Goal: Information Seeking & Learning: Learn about a topic

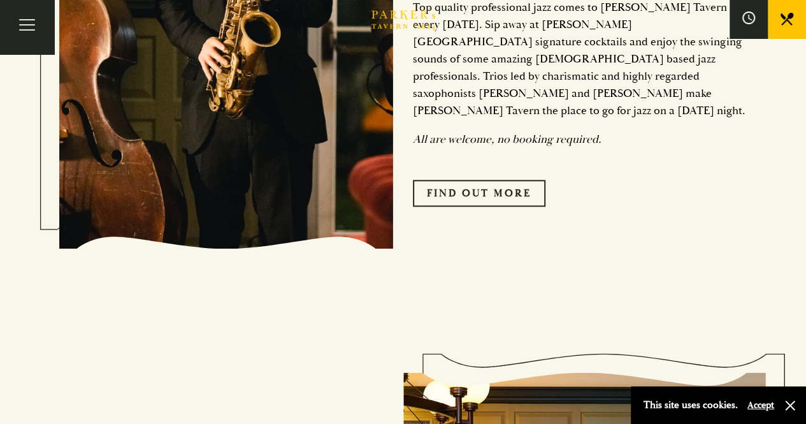
scroll to position [627, 0]
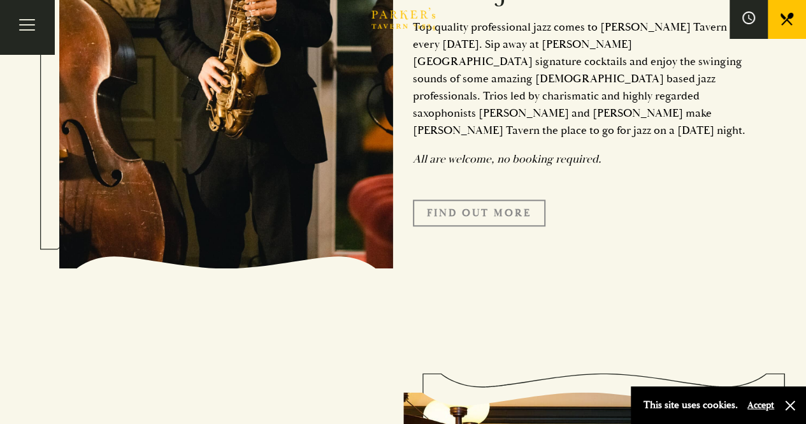
click at [452, 199] on link "Find Out More" at bounding box center [479, 212] width 132 height 27
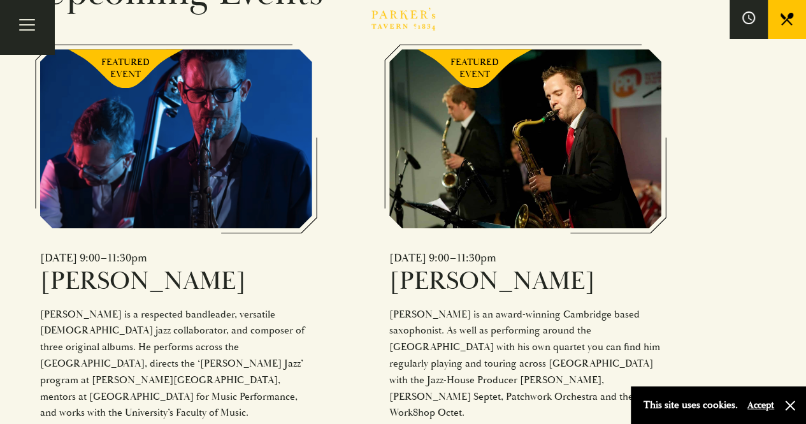
scroll to position [829, 0]
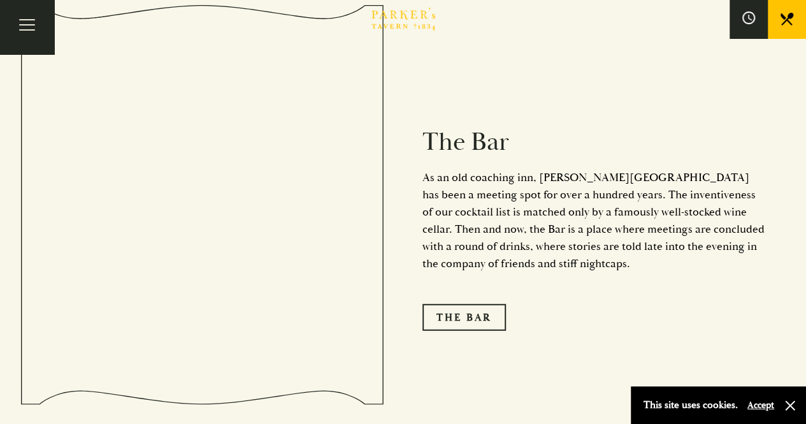
scroll to position [1510, 0]
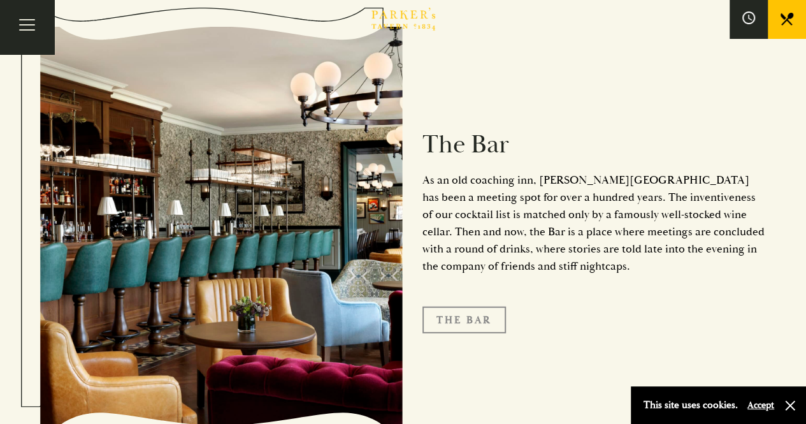
click at [474, 306] on link "The Bar" at bounding box center [463, 319] width 83 height 27
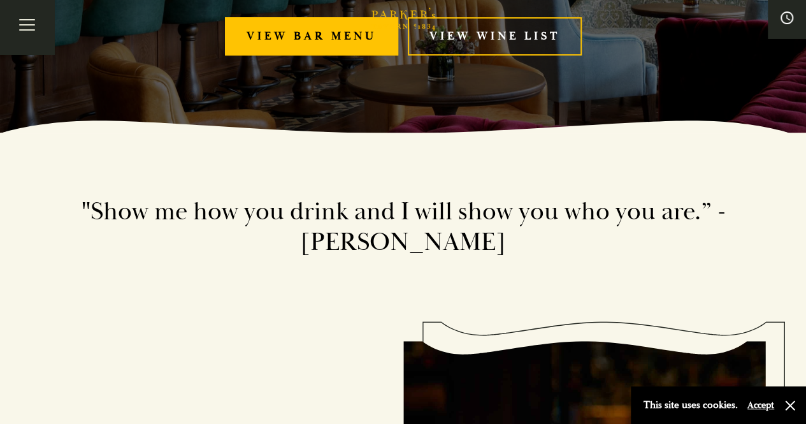
scroll to position [290, 0]
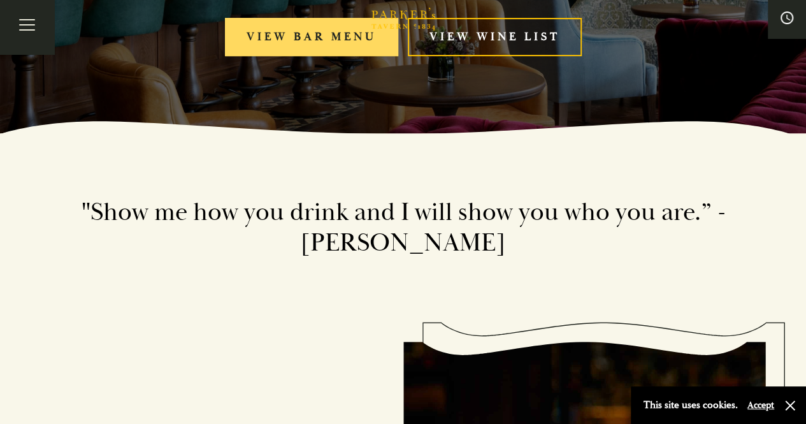
click at [332, 40] on link "View bar menu" at bounding box center [311, 37] width 173 height 39
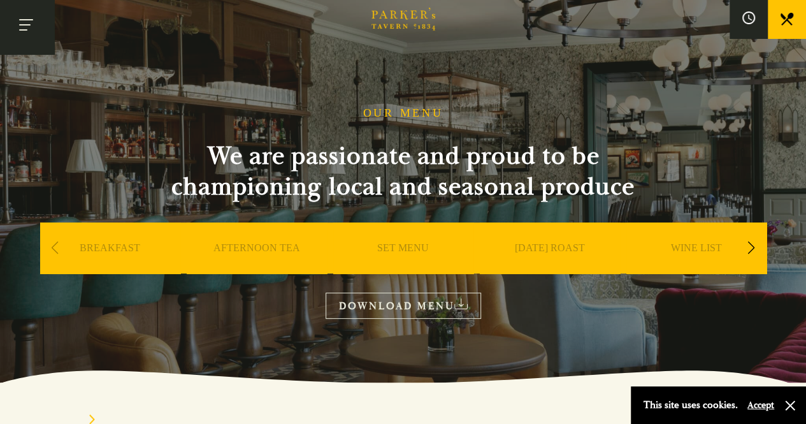
click at [24, 17] on button "Toggle navigation" at bounding box center [27, 27] width 54 height 54
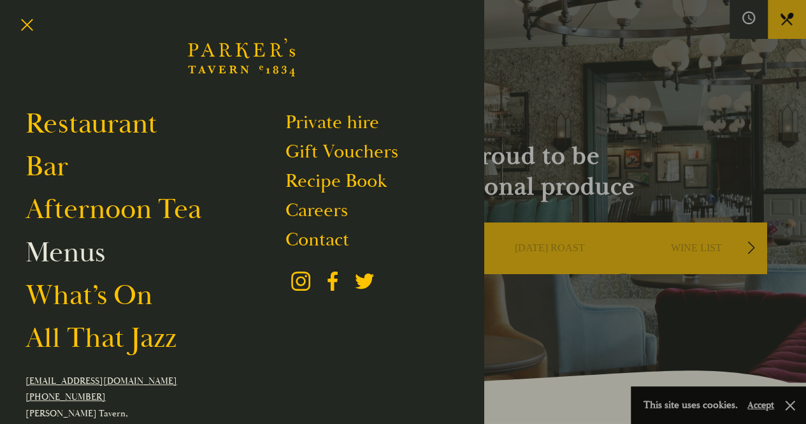
click at [65, 240] on link "Menus" at bounding box center [65, 252] width 80 height 36
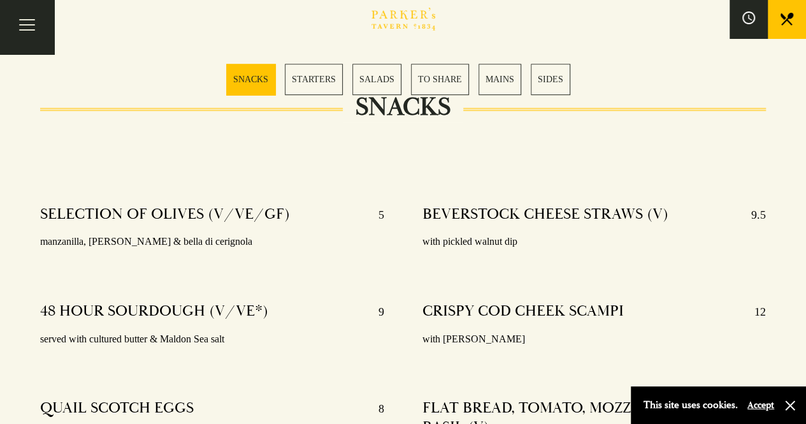
scroll to position [407, 0]
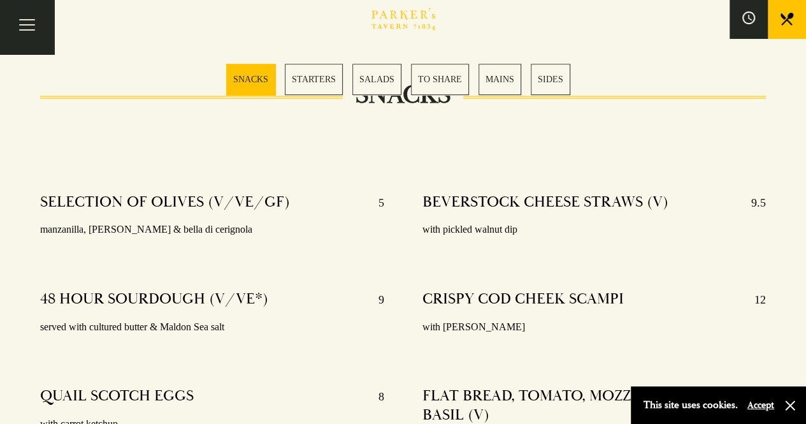
click at [501, 74] on link "MAINS" at bounding box center [499, 79] width 43 height 31
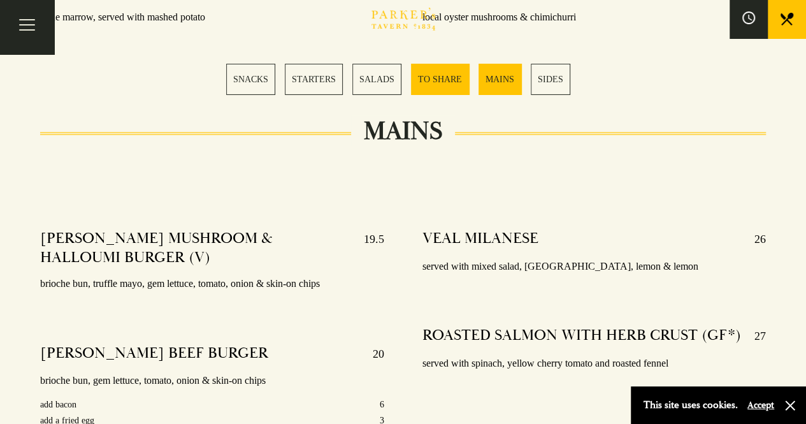
click at [451, 77] on link "TO SHARE" at bounding box center [440, 79] width 58 height 31
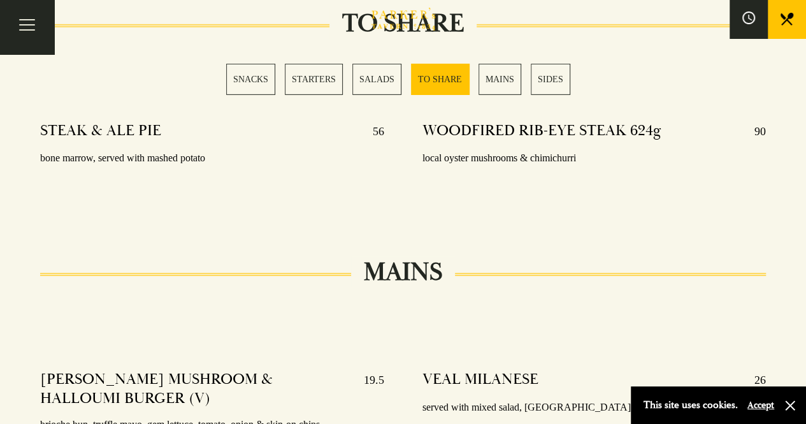
scroll to position [1995, 0]
click at [498, 81] on link "MAINS" at bounding box center [499, 79] width 43 height 31
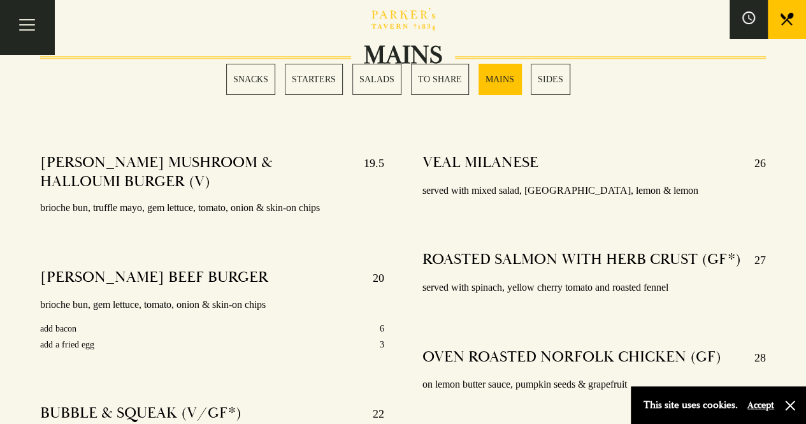
scroll to position [2211, 0]
